Goal: Task Accomplishment & Management: Manage account settings

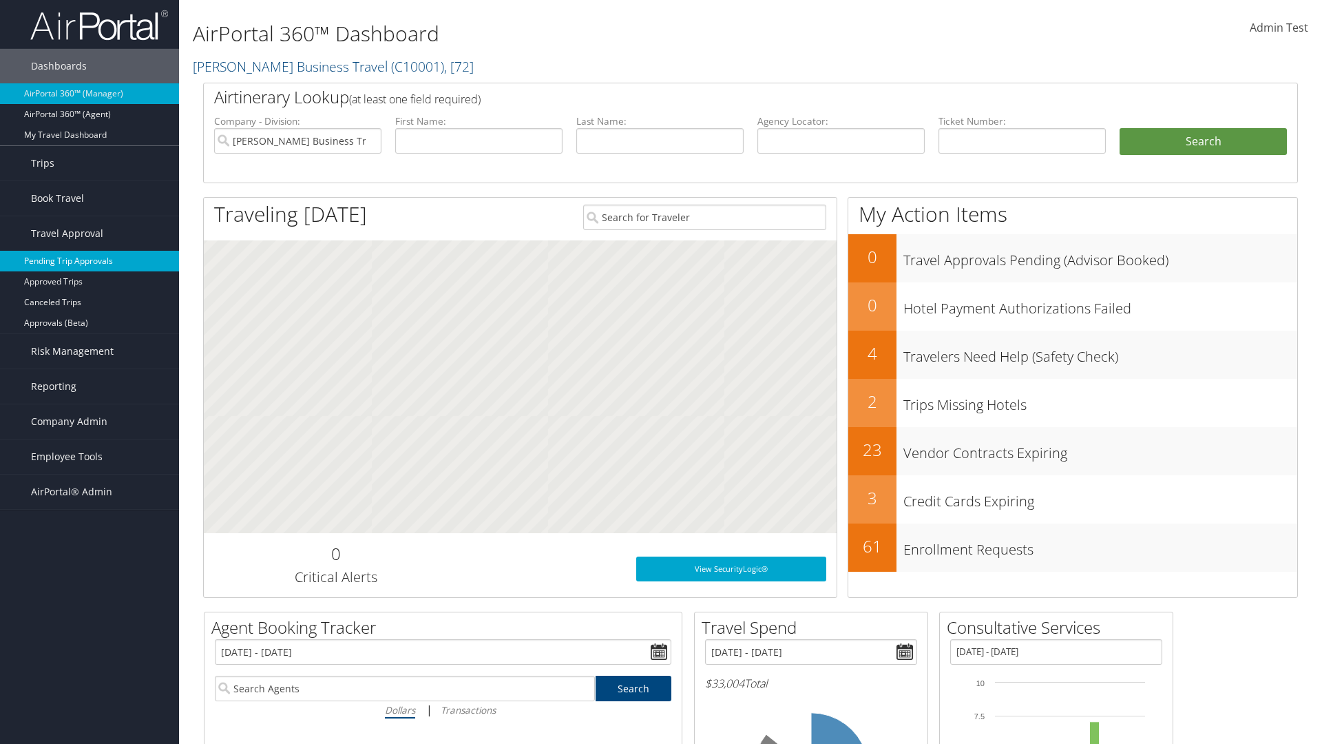
click at [89, 261] on link "Pending Trip Approvals" at bounding box center [89, 261] width 179 height 21
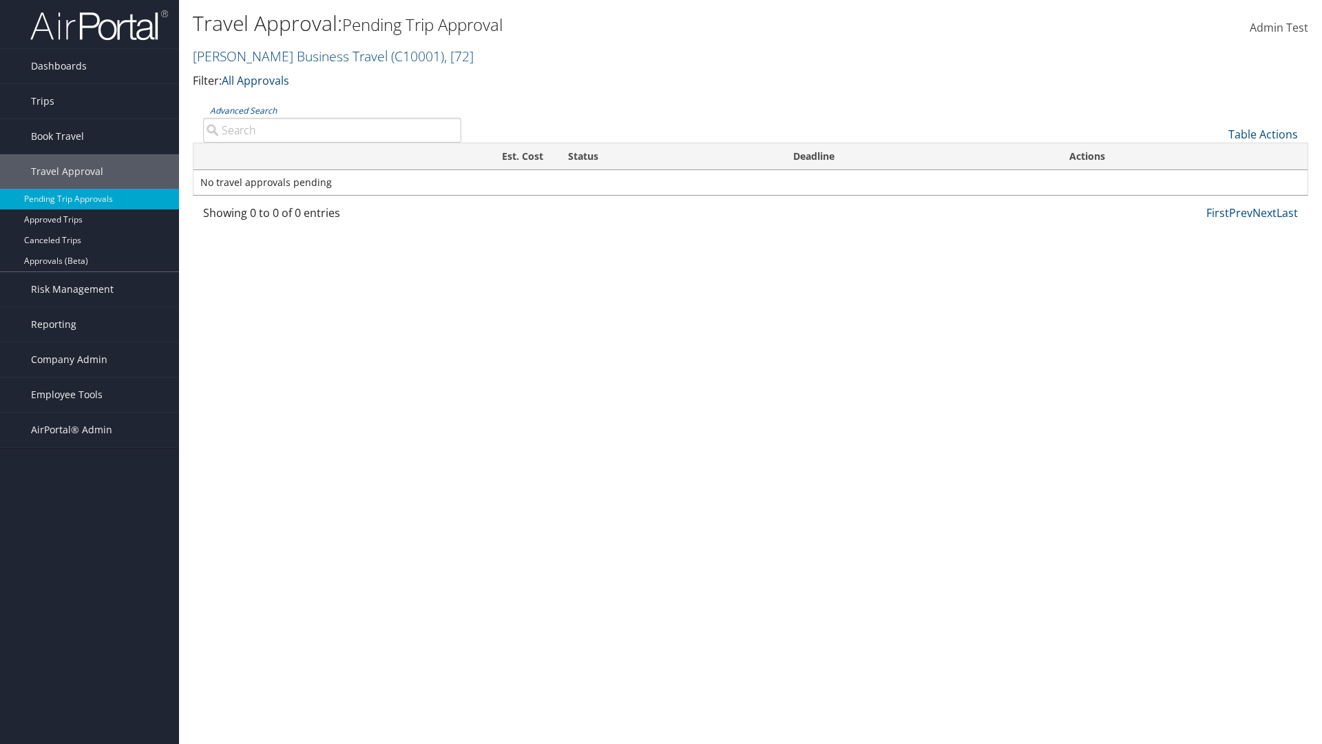
click at [1263, 134] on link "Table Actions" at bounding box center [1263, 134] width 70 height 15
click at [1217, 156] on link "Download Report" at bounding box center [1216, 155] width 181 height 23
click at [1263, 134] on link "Table Actions" at bounding box center [1263, 134] width 70 height 15
click at [1217, 179] on link "Column Visibility" at bounding box center [1216, 178] width 181 height 23
click at [1217, 180] on link "Traveler" at bounding box center [1216, 180] width 181 height 23
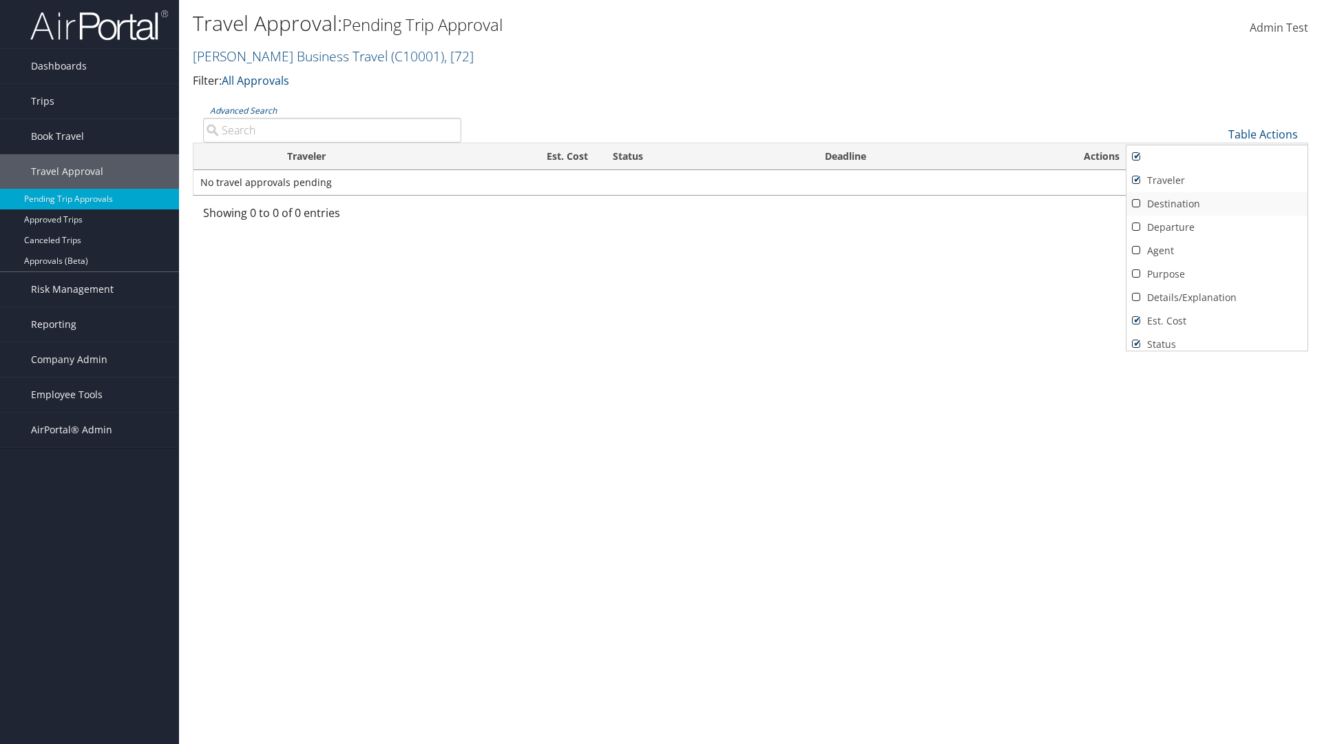
click at [1217, 204] on link "Destination" at bounding box center [1216, 203] width 181 height 23
click at [1217, 227] on link "Departure" at bounding box center [1216, 226] width 181 height 23
click at [1217, 251] on link "Agent" at bounding box center [1216, 250] width 181 height 23
click at [1217, 297] on link "Details/Explanation" at bounding box center [1216, 297] width 181 height 23
click at [1217, 274] on link "Purpose" at bounding box center [1216, 273] width 181 height 23
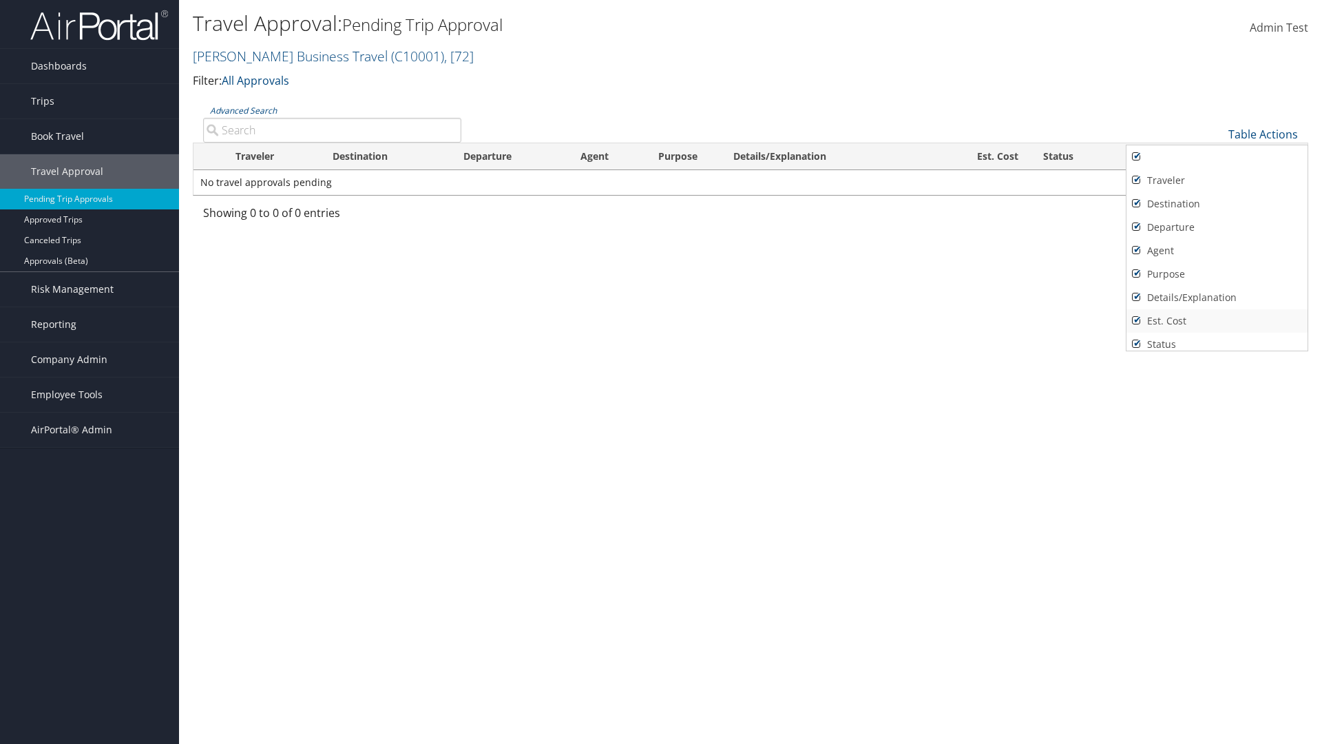
click at [1217, 321] on link "Est. Cost" at bounding box center [1216, 320] width 181 height 23
click at [1217, 339] on link "Status" at bounding box center [1216, 344] width 181 height 23
click at [1217, 350] on link "Deadline" at bounding box center [1216, 361] width 181 height 23
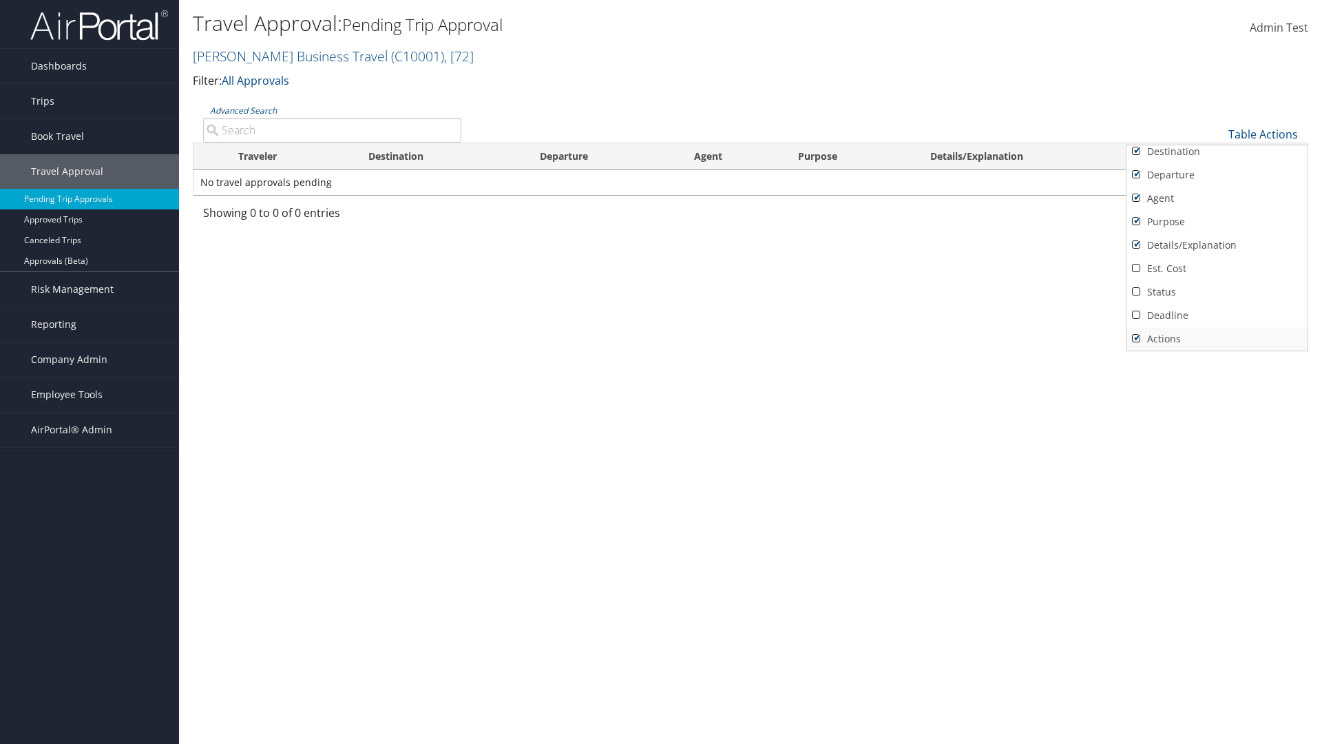
click at [1217, 339] on link "Actions" at bounding box center [1216, 338] width 181 height 23
click at [1217, 140] on link "Traveler" at bounding box center [1216, 127] width 181 height 23
click at [1217, 204] on link "Destination" at bounding box center [1216, 203] width 181 height 23
click at [1217, 227] on link "Departure" at bounding box center [1216, 226] width 181 height 23
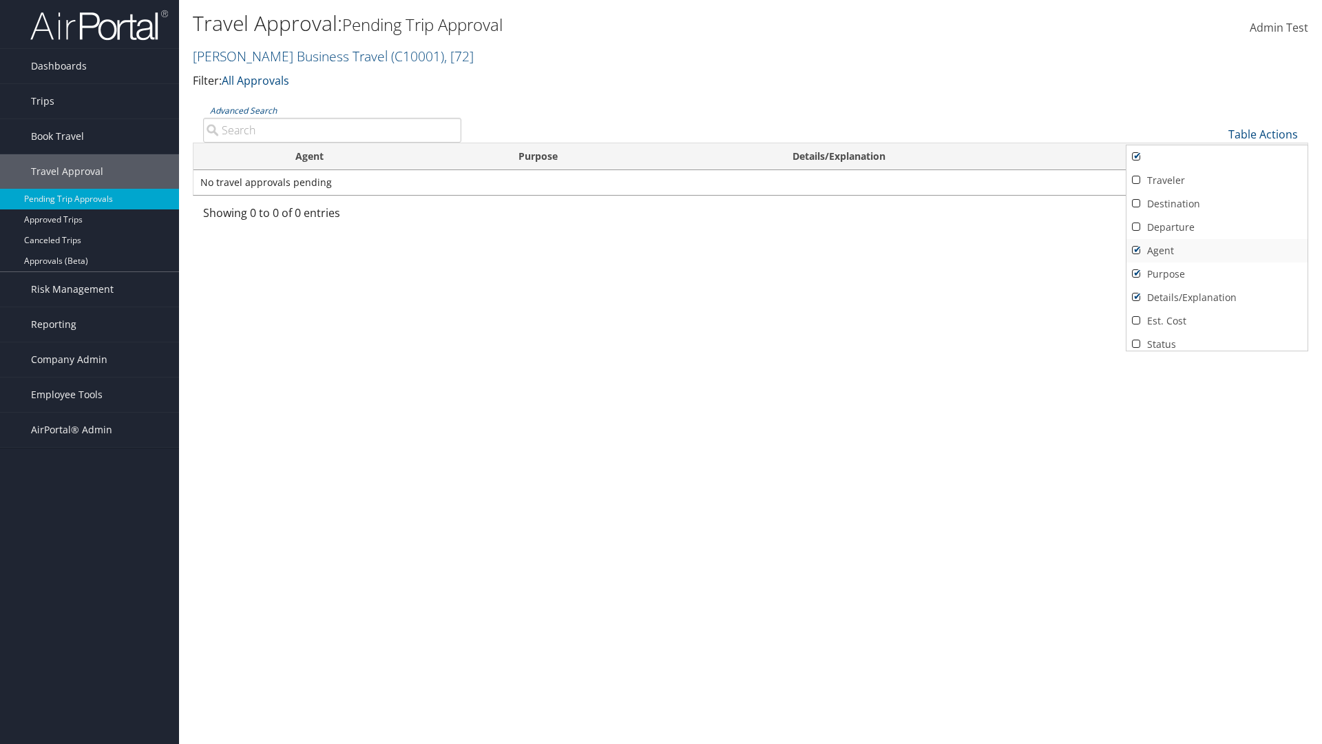
click at [1217, 251] on link "Agent" at bounding box center [1216, 250] width 181 height 23
click at [1217, 297] on link "Details/Explanation" at bounding box center [1216, 297] width 181 height 23
click at [1217, 274] on link "Purpose" at bounding box center [1216, 273] width 181 height 23
click at [1217, 321] on link "Est. Cost" at bounding box center [1216, 320] width 181 height 23
click at [1217, 339] on link "Status" at bounding box center [1216, 344] width 181 height 23
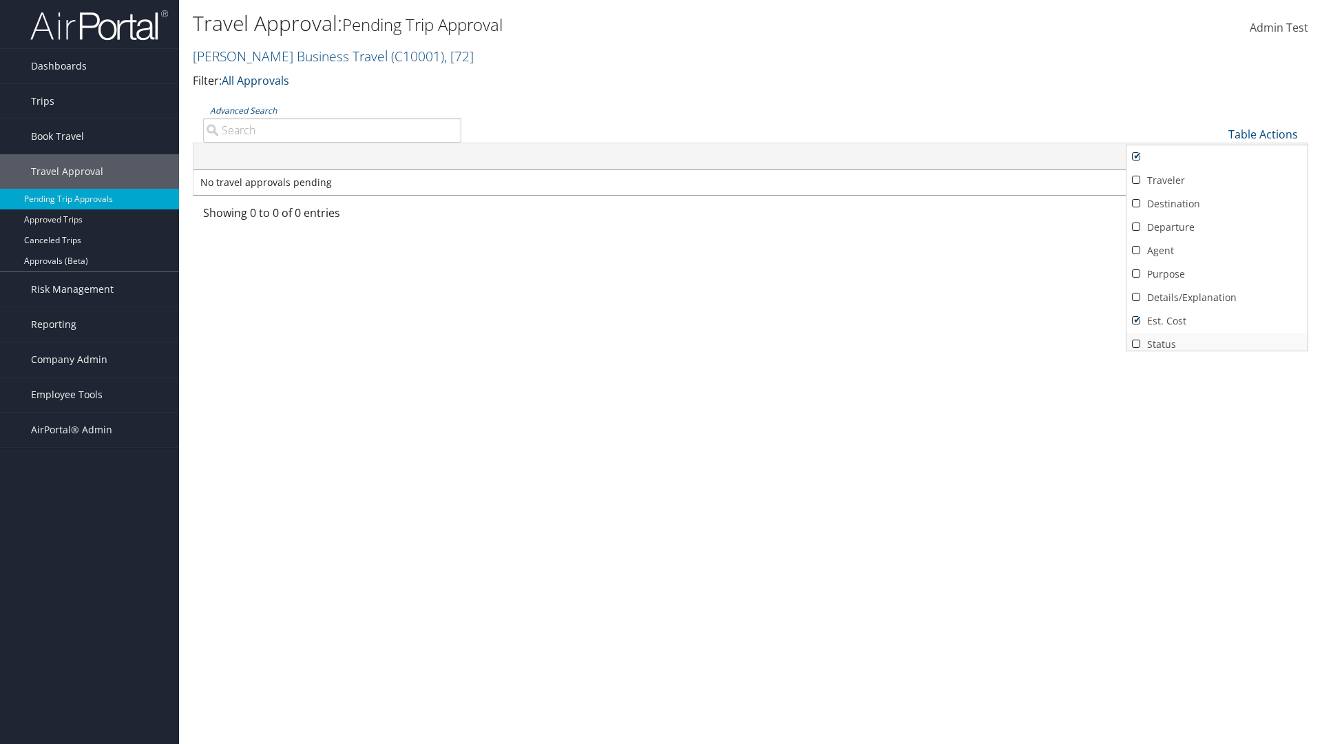
scroll to position [6, 0]
click at [1217, 350] on link "Deadline" at bounding box center [1216, 361] width 181 height 23
click at [1217, 339] on link "Actions" at bounding box center [1216, 338] width 181 height 23
click at [661, 372] on div at bounding box center [661, 372] width 1322 height 744
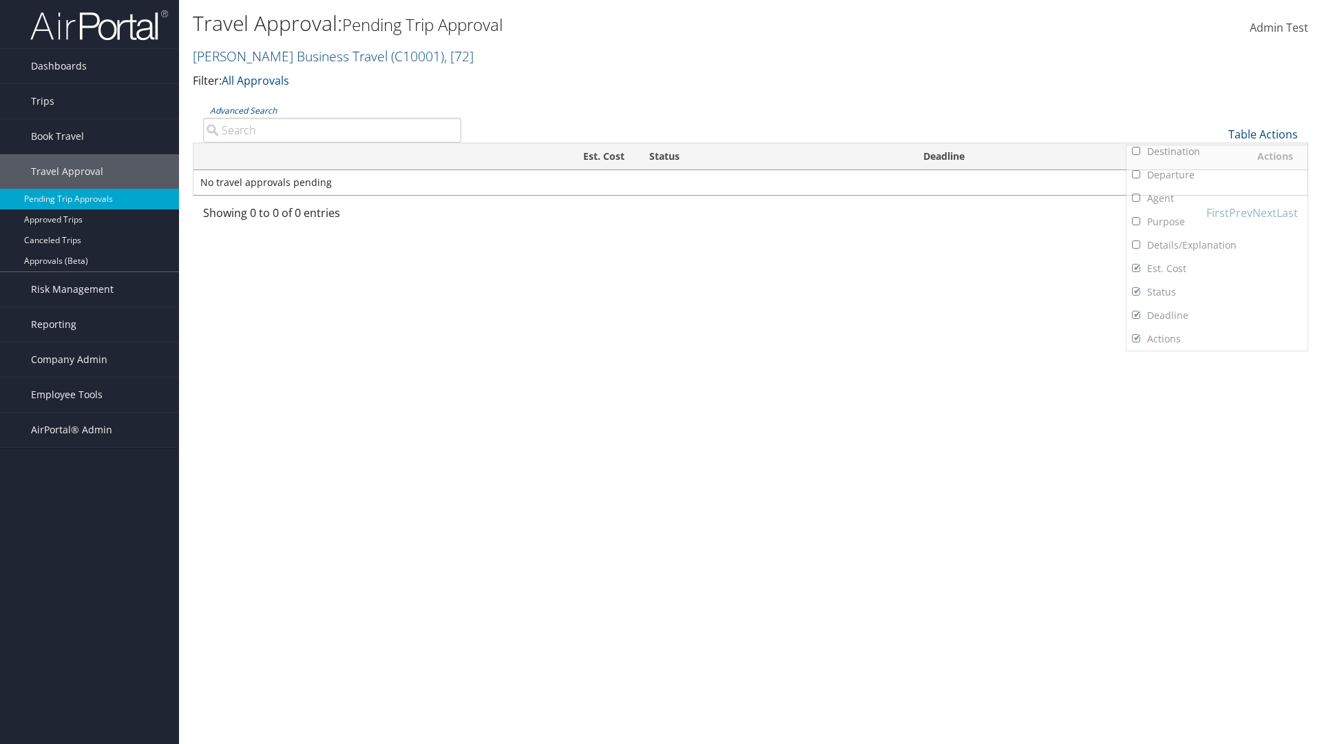
scroll to position [17, 0]
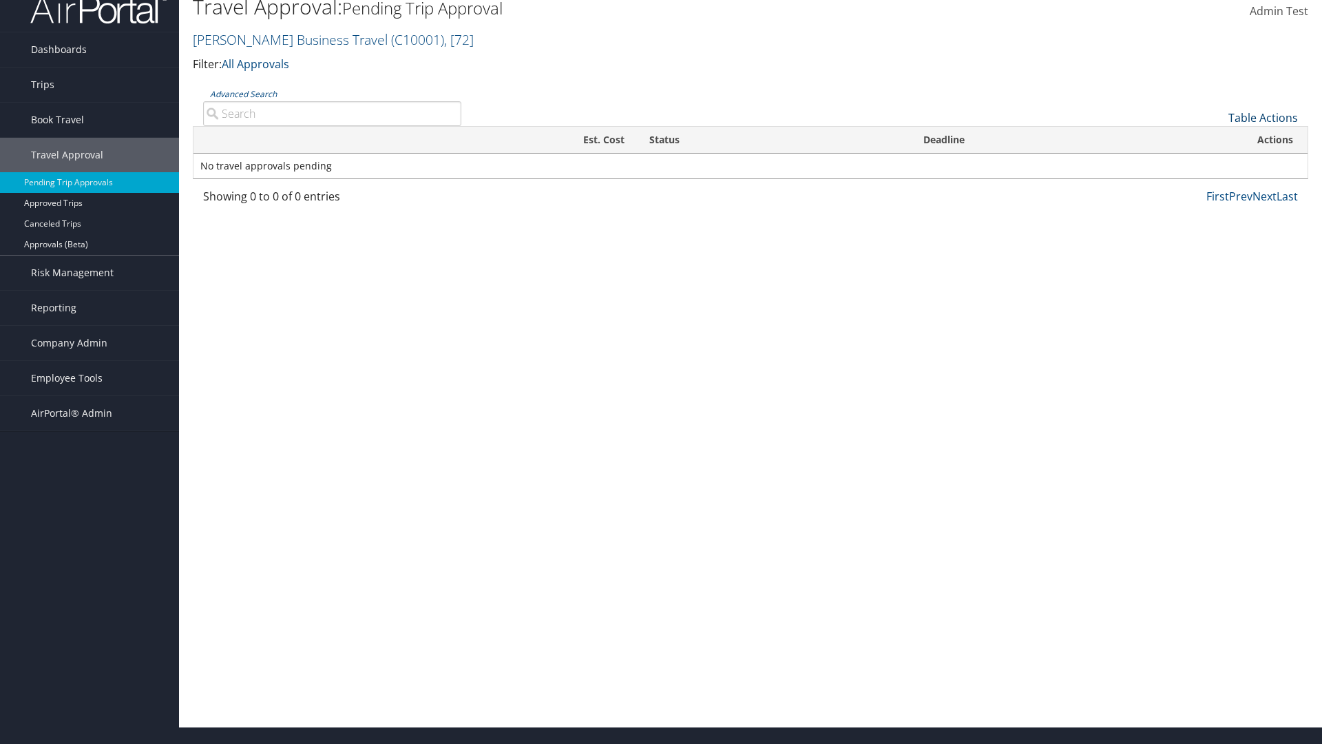
click at [1263, 118] on link "Table Actions" at bounding box center [1263, 117] width 70 height 15
click at [1217, 164] on link "25" at bounding box center [1216, 163] width 181 height 23
click at [1263, 125] on link "Table Actions" at bounding box center [1263, 117] width 70 height 15
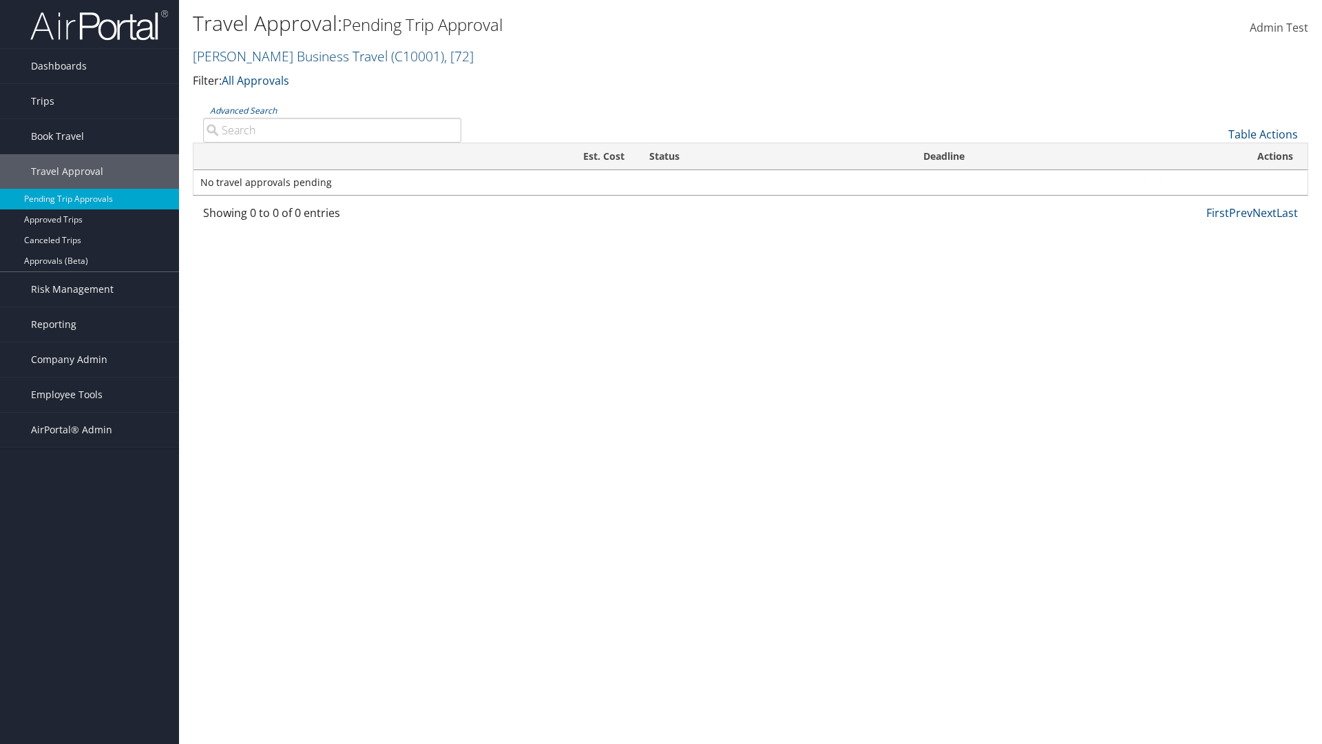
click at [1217, 202] on link "Page Length" at bounding box center [1216, 202] width 181 height 23
